Goal: Task Accomplishment & Management: Manage account settings

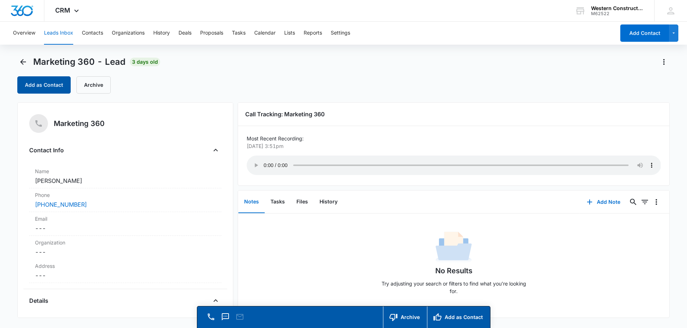
click at [52, 87] on button "Add as Contact" at bounding box center [43, 84] width 53 height 17
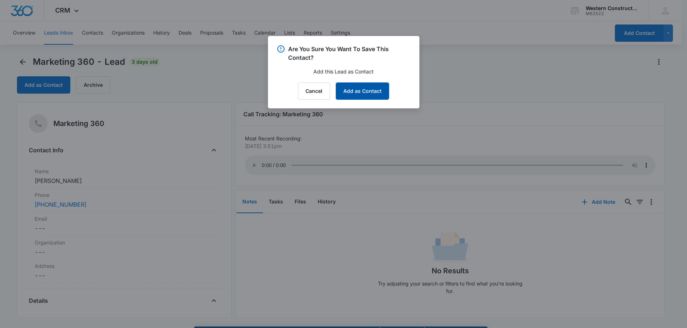
click at [361, 91] on button "Add as Contact" at bounding box center [362, 91] width 53 height 17
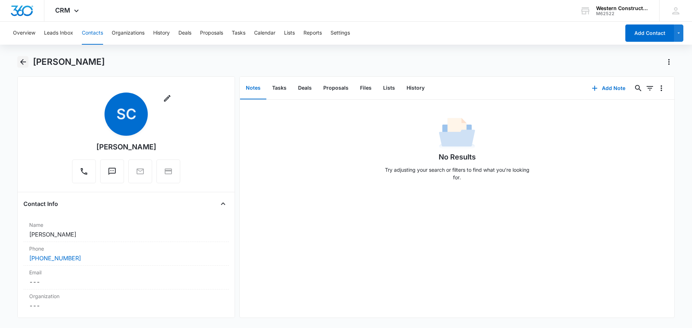
click at [22, 61] on icon "Back" at bounding box center [23, 62] width 9 height 9
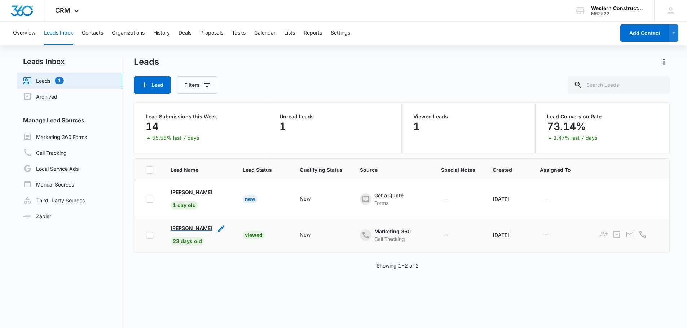
click at [185, 231] on p "[PERSON_NAME]" at bounding box center [192, 229] width 42 height 8
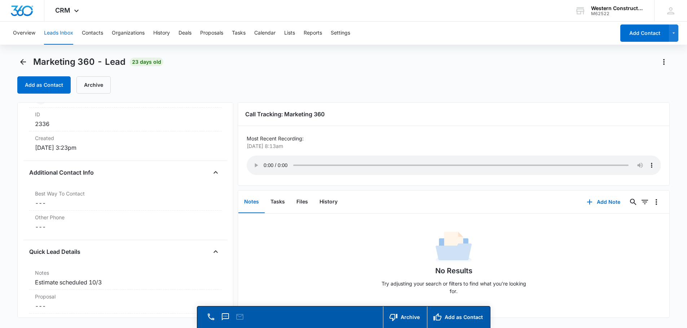
scroll to position [541, 0]
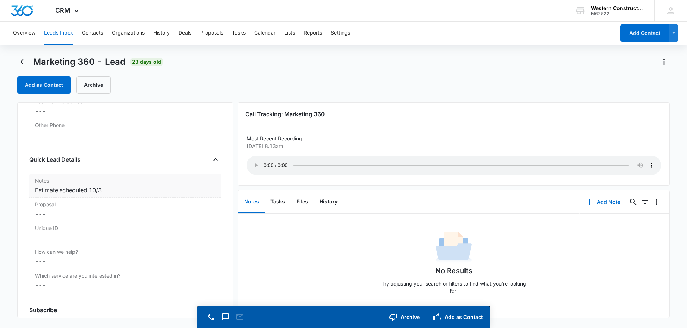
click at [100, 185] on div "Notes Cancel Save Changes Estimate scheduled 10/3" at bounding box center [125, 186] width 192 height 24
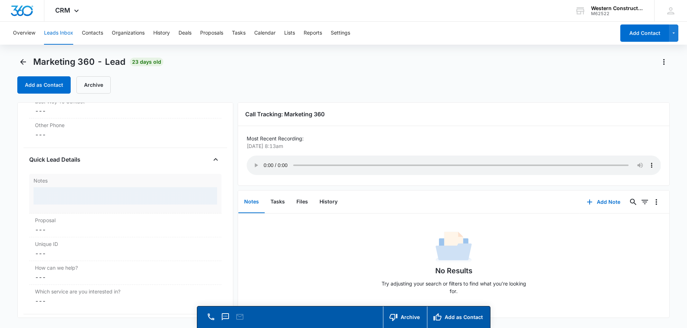
click at [100, 185] on div "Notes" at bounding box center [125, 194] width 192 height 40
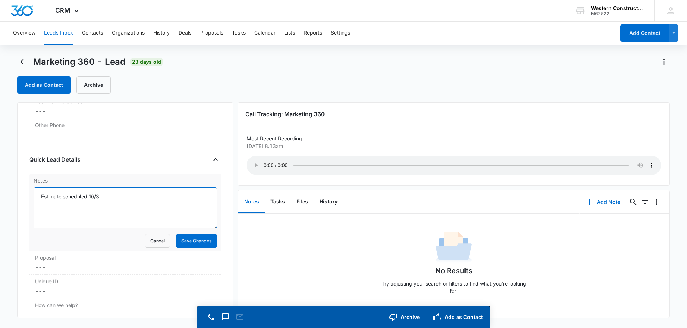
click at [116, 203] on textarea "Estimate scheduled 10/3" at bounding box center [126, 207] width 184 height 41
type textarea "Estimate scheduled 10/3- Rescheduled to [DATE]"
click at [193, 243] on button "Save Changes" at bounding box center [196, 241] width 41 height 14
